Goal: Task Accomplishment & Management: Complete application form

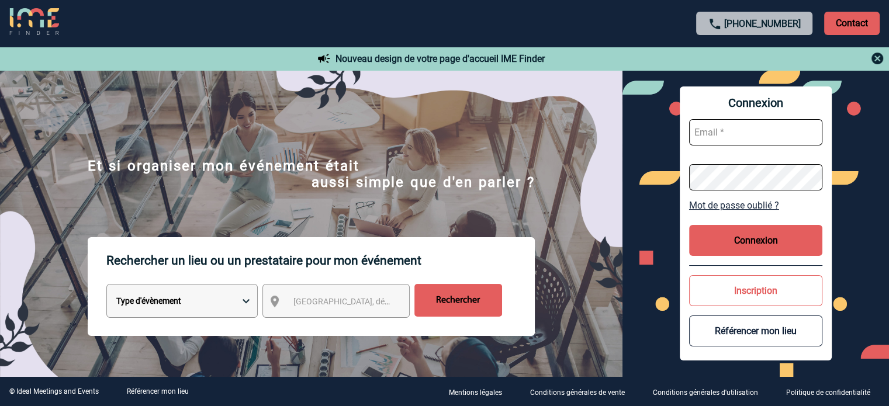
type input "[EMAIL_ADDRESS][DOMAIN_NAME]"
click at [745, 233] on button "Connexion" at bounding box center [755, 240] width 133 height 31
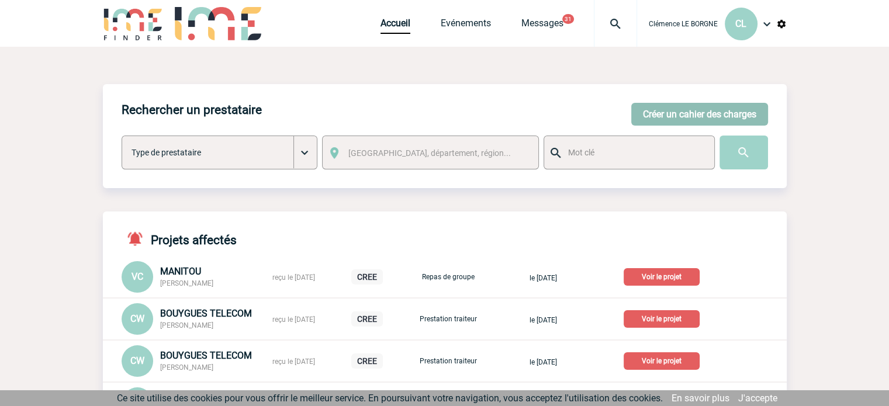
click at [673, 119] on button "Créer un cahier des charges" at bounding box center [699, 114] width 137 height 23
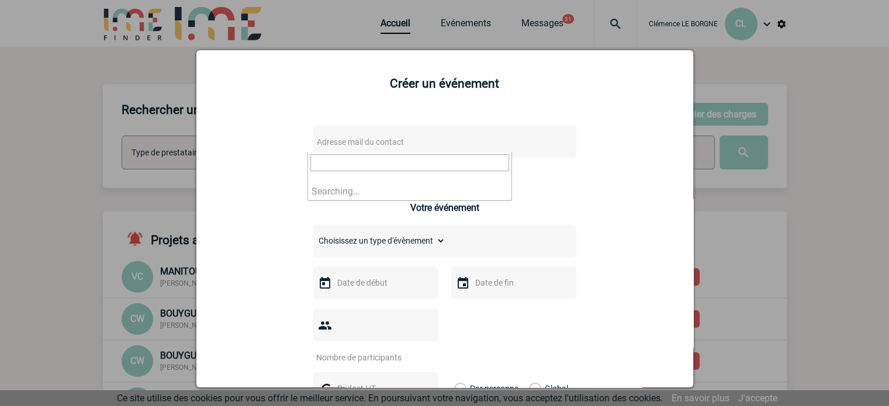
click at [393, 139] on span "Adresse mail du contact" at bounding box center [360, 141] width 87 height 9
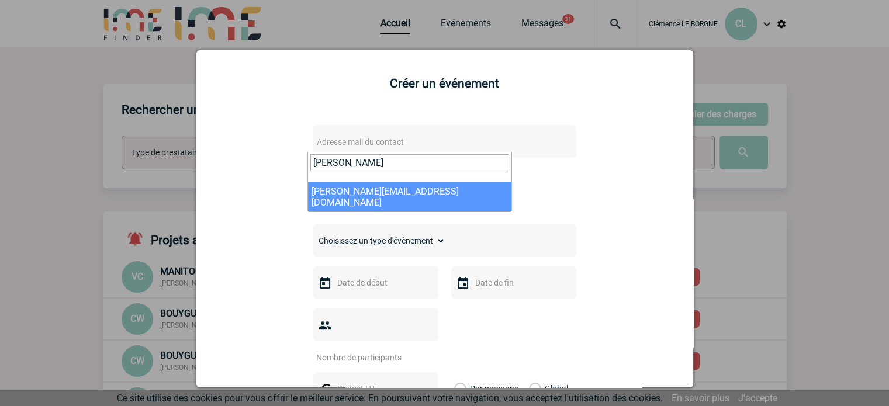
type input "[PERSON_NAME]"
select select "130270"
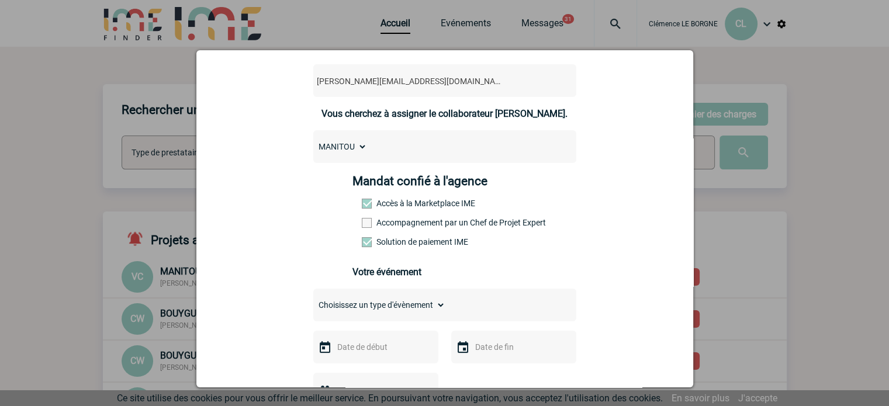
scroll to position [117, 0]
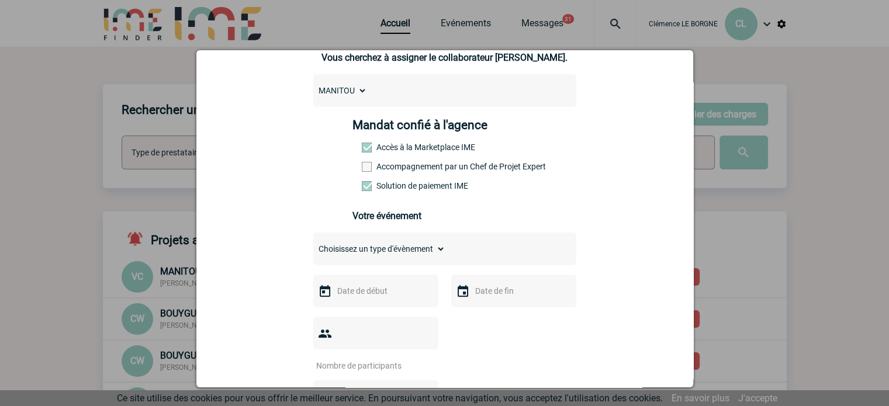
click at [407, 249] on select "Choisissez un type d'évènement Séminaire avec nuitée Séminaire sans nuitée Repa…" at bounding box center [379, 249] width 132 height 16
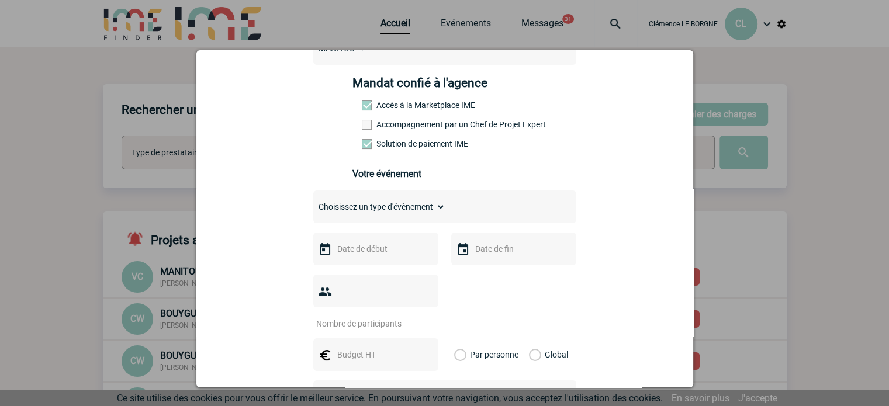
scroll to position [175, 0]
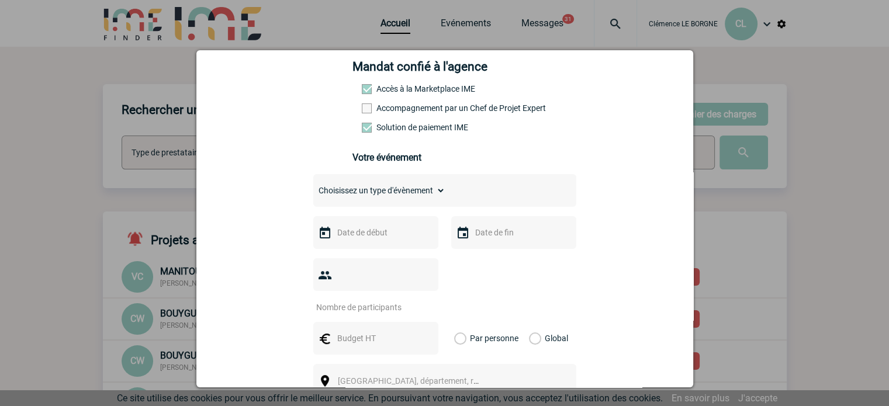
click at [404, 193] on select "Choisissez un type d'évènement Séminaire avec nuitée Séminaire sans nuitée Repa…" at bounding box center [379, 190] width 132 height 16
select select "1"
click at [313, 186] on select "Choisissez un type d'évènement Séminaire avec nuitée Séminaire sans nuitée Repa…" at bounding box center [379, 190] width 132 height 16
click at [358, 331] on input "text" at bounding box center [374, 338] width 81 height 15
type input "15000"
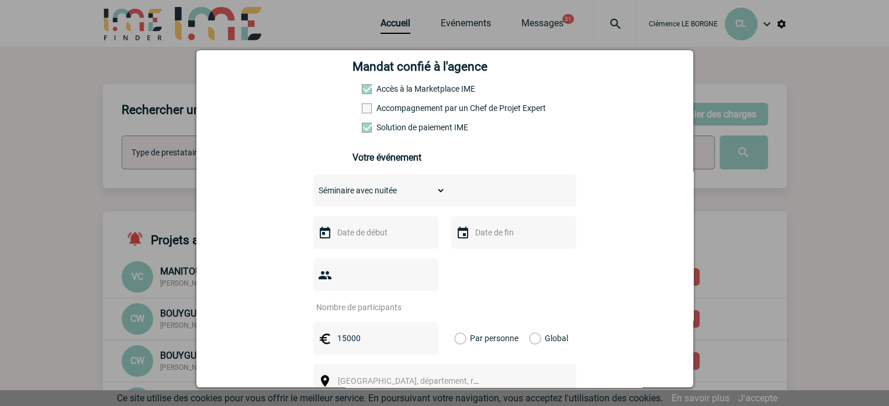
click at [530, 322] on label "Global" at bounding box center [533, 338] width 8 height 33
click at [0, 0] on input "Global" at bounding box center [0, 0] width 0 height 0
click at [432, 373] on span "[GEOGRAPHIC_DATA], département, région..." at bounding box center [413, 381] width 161 height 16
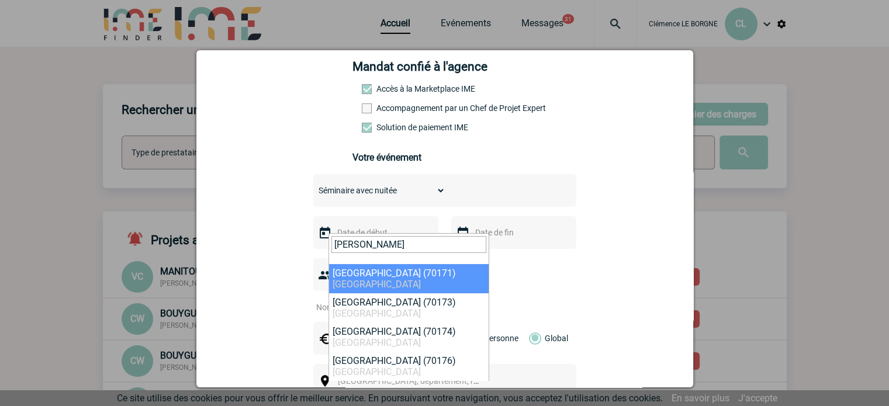
type input "[PERSON_NAME]"
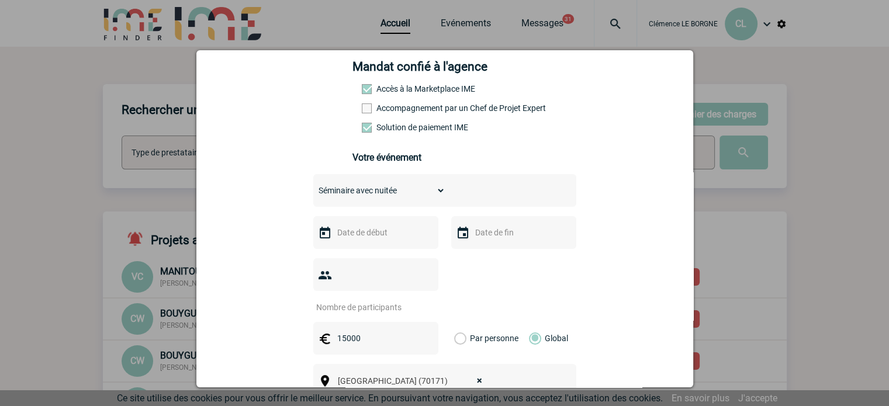
select select "313259"
click at [390, 300] on input "number" at bounding box center [368, 307] width 110 height 15
type input "25"
click at [369, 233] on input "text" at bounding box center [374, 232] width 81 height 15
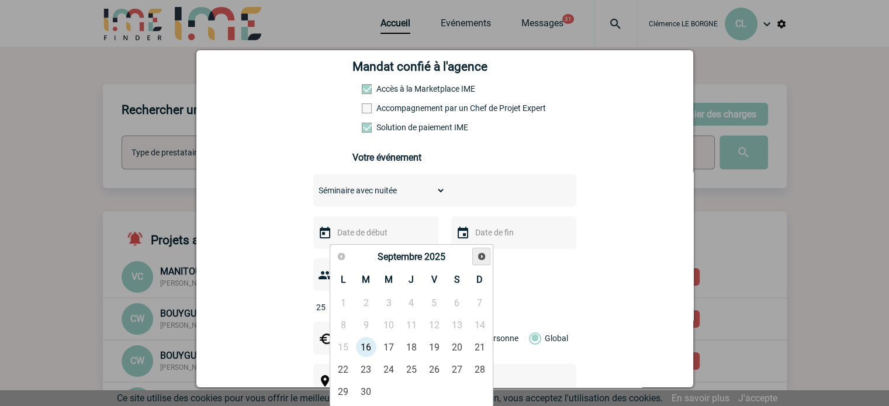
click at [482, 258] on span "Suivant" at bounding box center [481, 256] width 9 height 9
click at [370, 393] on link "25" at bounding box center [366, 391] width 22 height 21
type input "[DATE]"
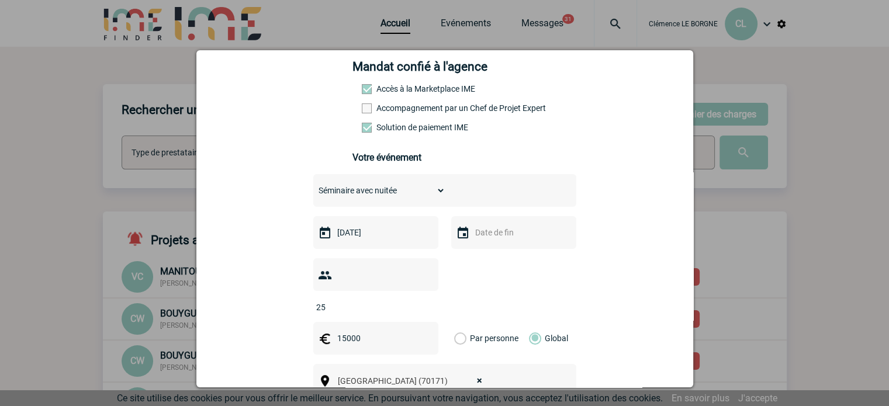
click at [481, 240] on input "text" at bounding box center [512, 232] width 81 height 15
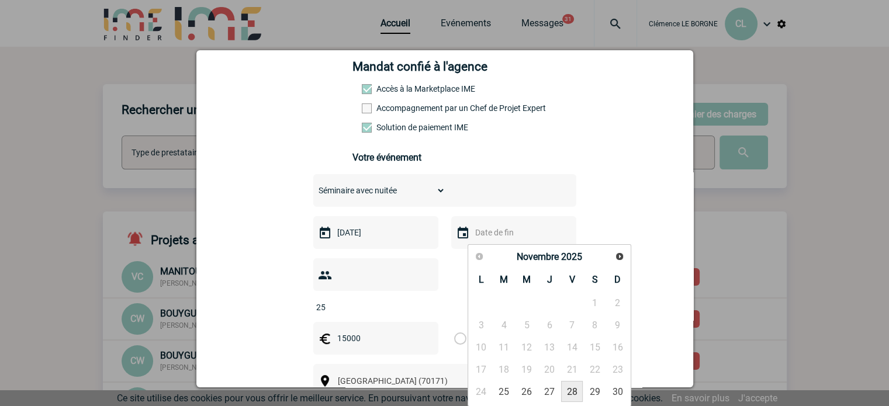
click at [565, 393] on link "28" at bounding box center [572, 391] width 22 height 21
type input "[DATE]"
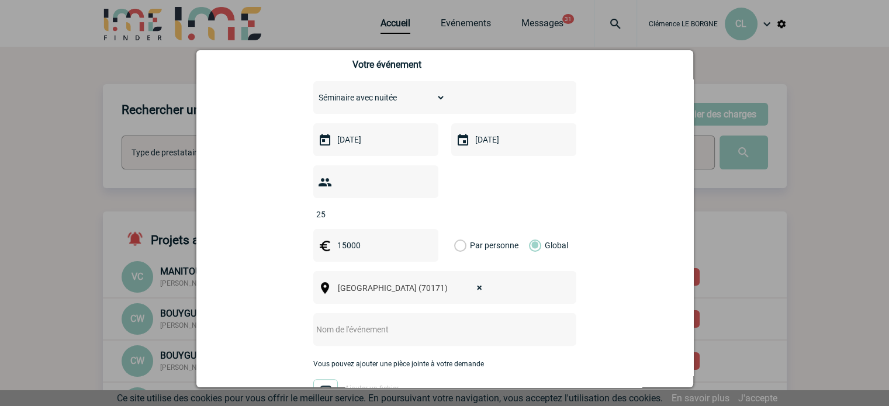
scroll to position [350, 0]
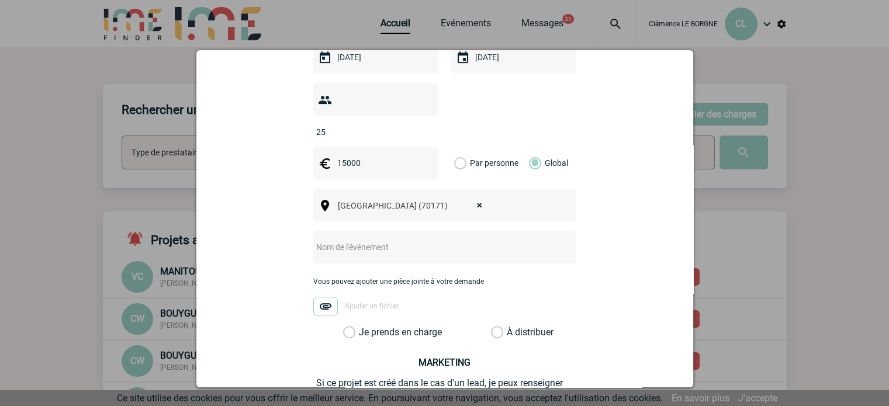
click at [376, 240] on input "text" at bounding box center [429, 247] width 232 height 15
click at [432, 240] on input "text" at bounding box center [429, 247] width 232 height 15
paste input "Innovation Service Council"
type input "Sémianire - Innovation Service Council"
click at [363, 327] on label "Je prends en charge" at bounding box center [353, 333] width 20 height 12
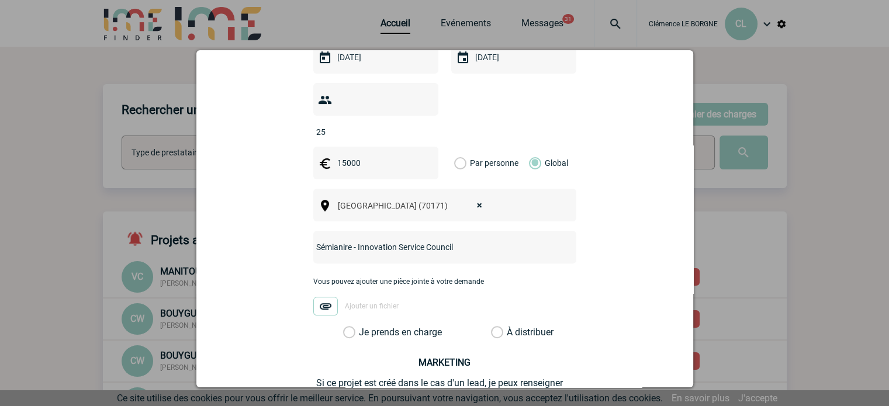
click at [0, 0] on input "Je prends en charge" at bounding box center [0, 0] width 0 height 0
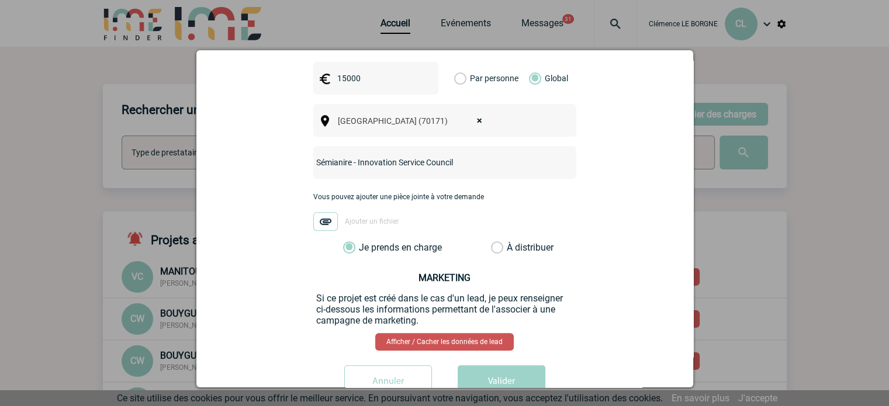
scroll to position [454, 0]
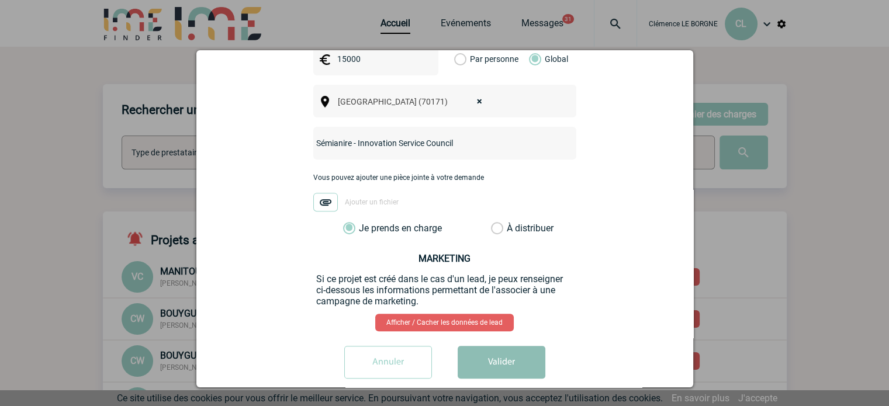
click at [476, 346] on button "Valider" at bounding box center [501, 362] width 88 height 33
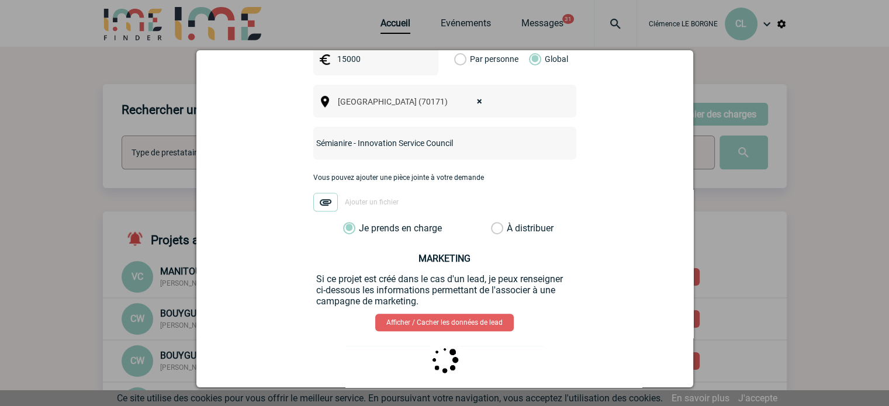
scroll to position [0, 0]
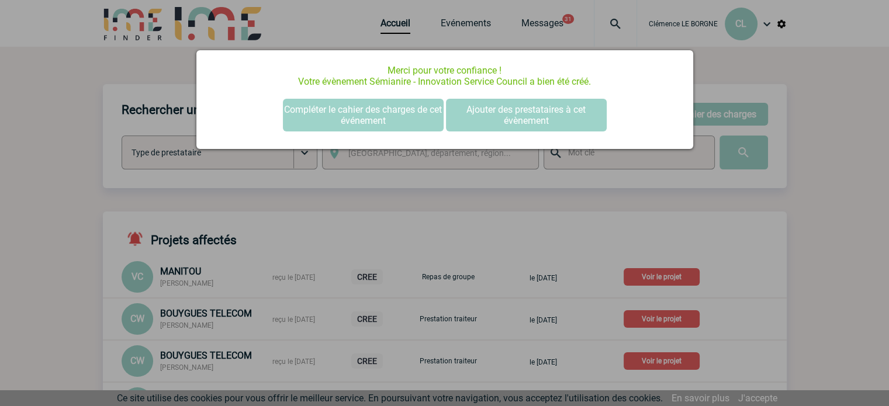
drag, startPoint x: 643, startPoint y: 226, endPoint x: 633, endPoint y: 207, distance: 21.4
click at [643, 227] on div at bounding box center [444, 203] width 889 height 406
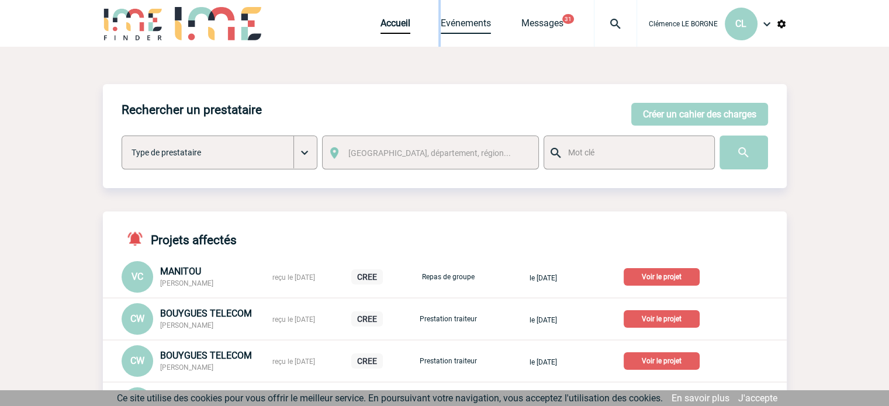
click at [439, 25] on div "Accueil Evénements Messages 31 Projet, client Projet, client" at bounding box center [508, 23] width 256 height 47
click at [476, 31] on link "Evénements" at bounding box center [465, 26] width 50 height 16
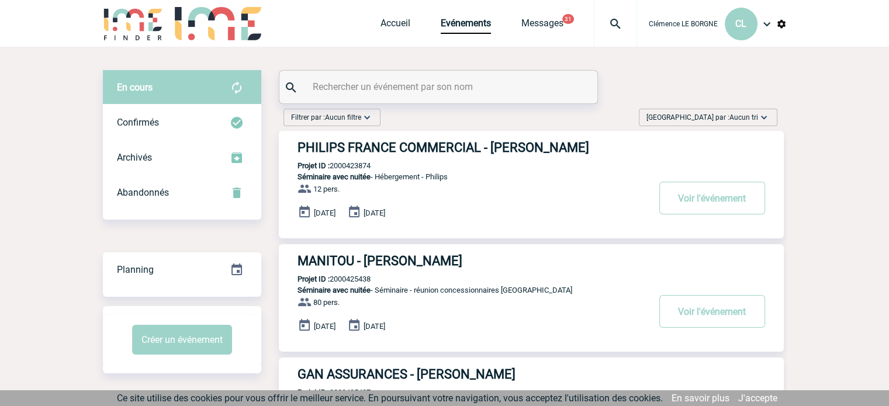
drag, startPoint x: 721, startPoint y: 109, endPoint x: 729, endPoint y: 122, distance: 14.4
click at [722, 110] on div "Trier par : Aucun tri Aucun tri Date d'événement Date d'événement Date demande …" at bounding box center [707, 118] width 138 height 18
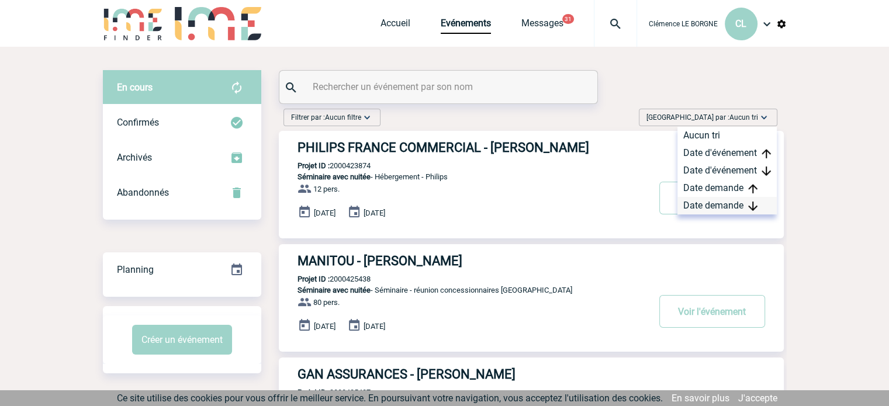
click at [736, 203] on div "Date demande" at bounding box center [726, 206] width 99 height 18
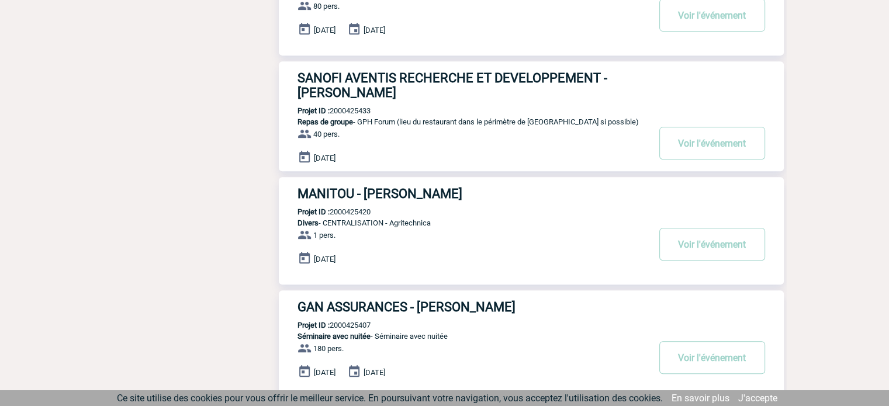
scroll to position [526, 0]
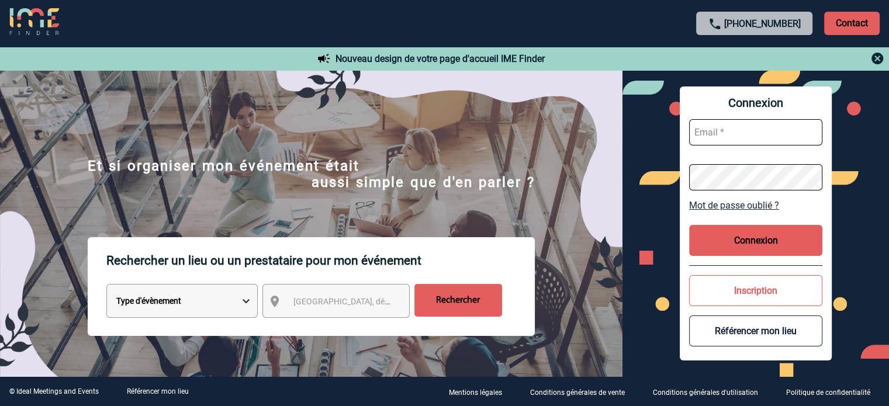
type input "[EMAIL_ADDRESS][DOMAIN_NAME]"
click at [783, 240] on button "Connexion" at bounding box center [755, 240] width 133 height 31
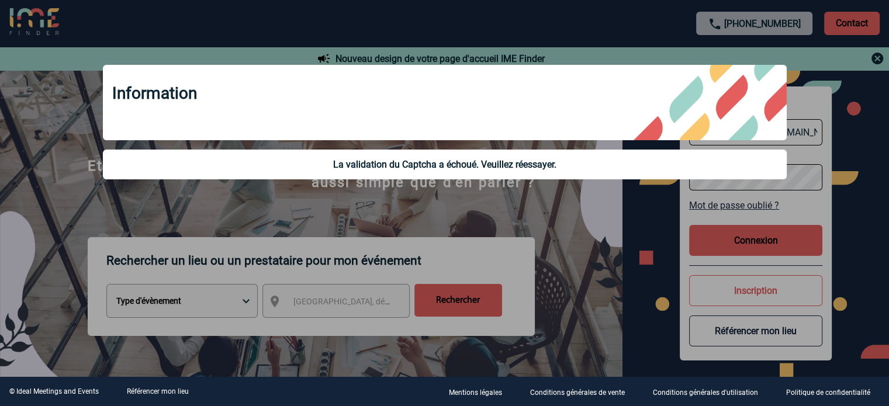
click at [549, 241] on div at bounding box center [444, 203] width 889 height 406
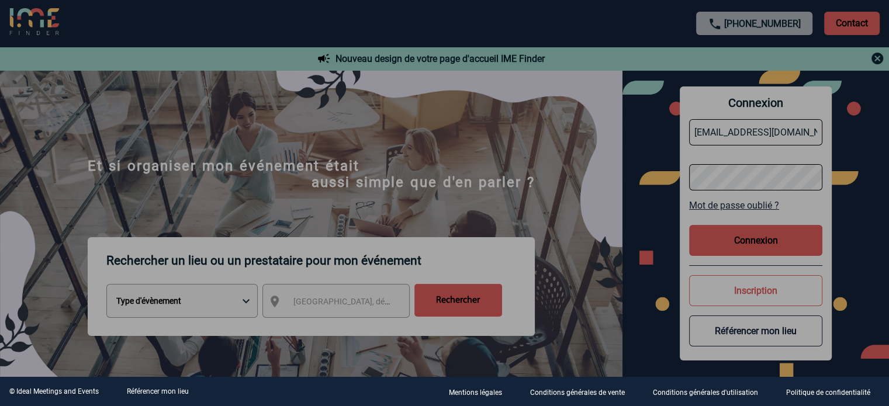
click at [697, 233] on div at bounding box center [444, 203] width 889 height 406
click at [716, 241] on div at bounding box center [444, 203] width 889 height 406
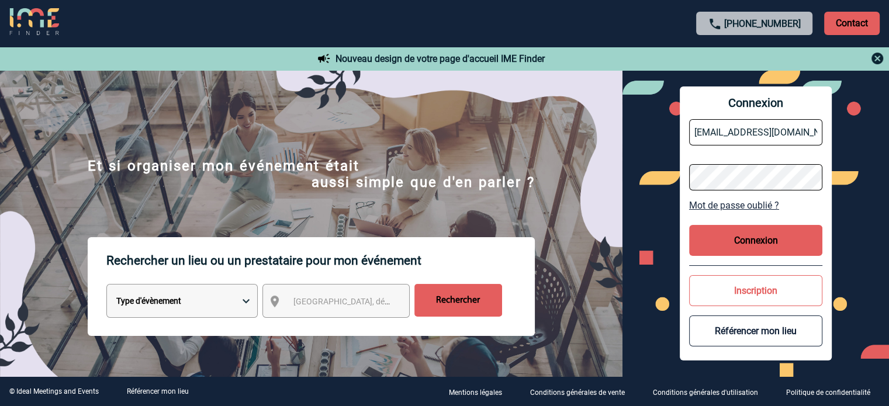
click at [726, 245] on button "Connexion" at bounding box center [755, 240] width 133 height 31
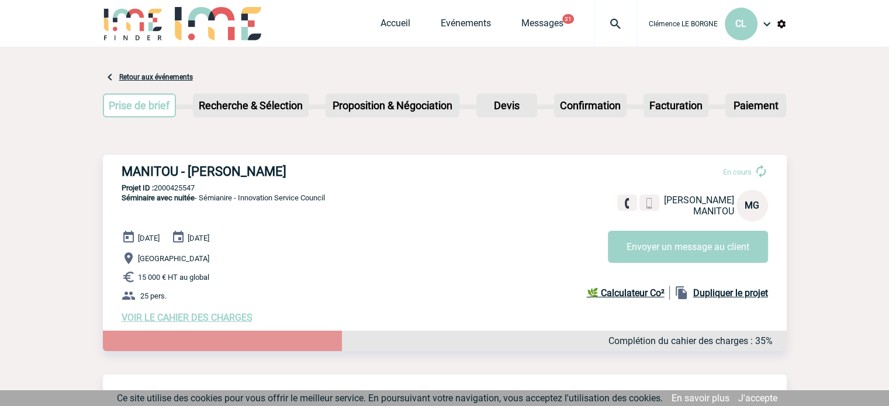
drag, startPoint x: 124, startPoint y: 173, endPoint x: 290, endPoint y: 185, distance: 166.9
click at [290, 185] on div "MANITOU - [PERSON_NAME] En cours [PERSON_NAME] MANITOU MG Envoyer un message au…" at bounding box center [444, 244] width 683 height 178
click at [297, 171] on h3 "MANITOU - [PERSON_NAME]" at bounding box center [297, 171] width 350 height 15
drag, startPoint x: 135, startPoint y: 169, endPoint x: 314, endPoint y: 172, distance: 179.4
click at [315, 172] on h3 "MANITOU - [PERSON_NAME]" at bounding box center [297, 171] width 350 height 15
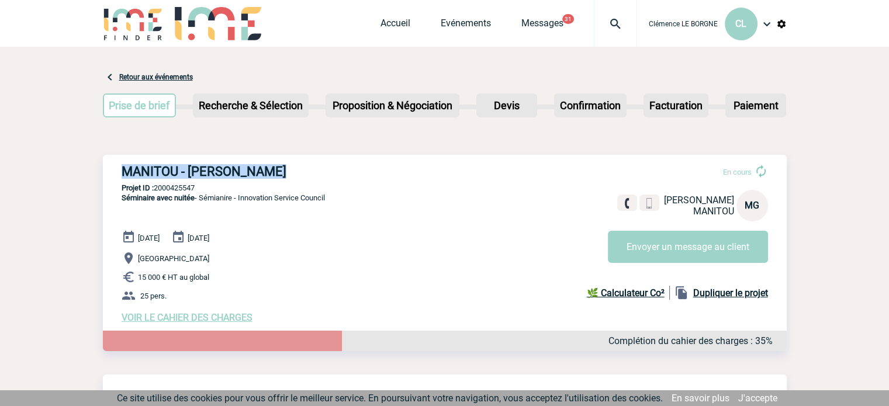
copy h3 "MANITOU - [PERSON_NAME]"
drag, startPoint x: 207, startPoint y: 186, endPoint x: 155, endPoint y: 186, distance: 52.6
click at [155, 186] on p "Projet ID : 2000425547" at bounding box center [444, 187] width 683 height 9
copy p "2000425547"
